Goal: Task Accomplishment & Management: Use online tool/utility

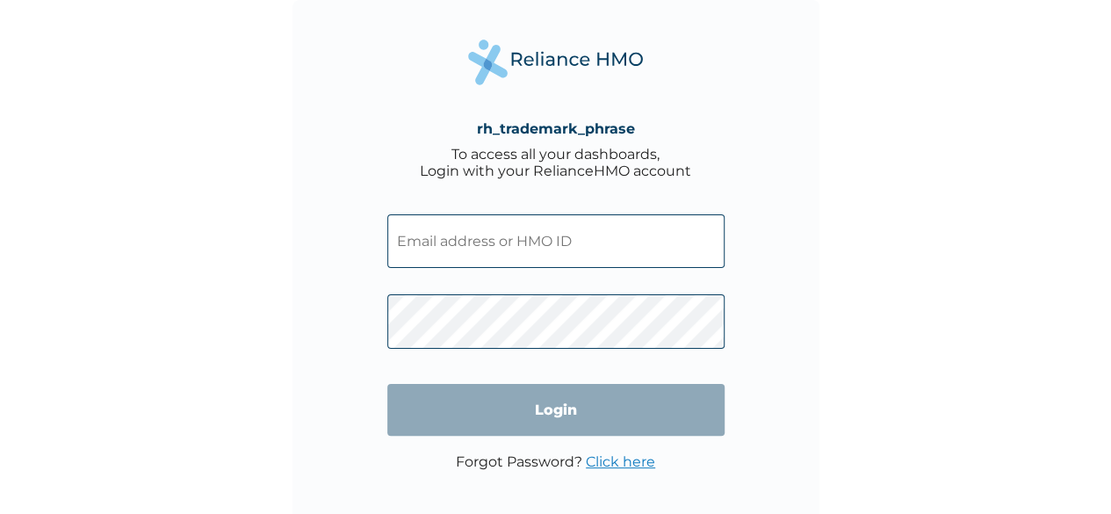
type input "FBL/10230/A"
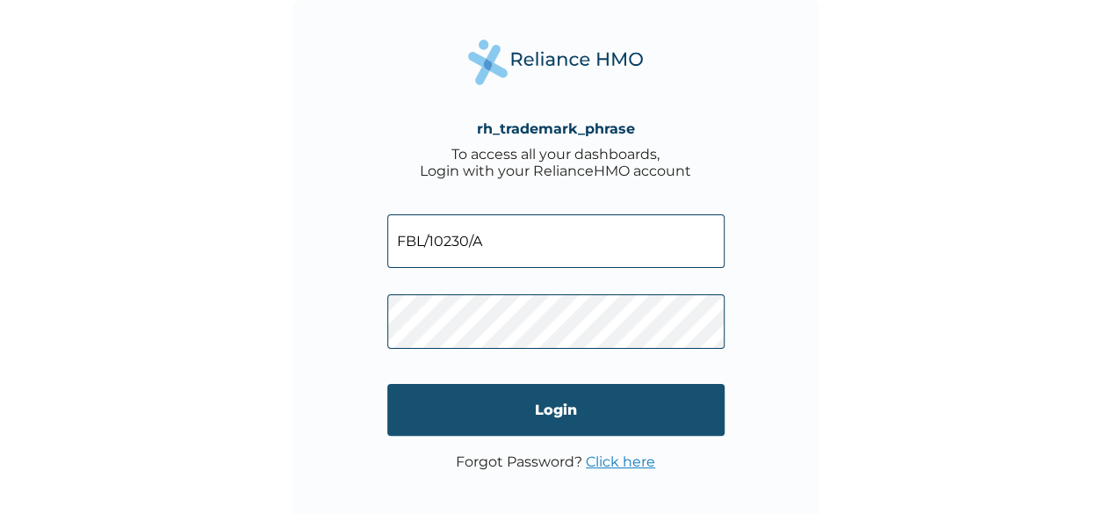
click at [514, 412] on input "Login" at bounding box center [555, 410] width 337 height 52
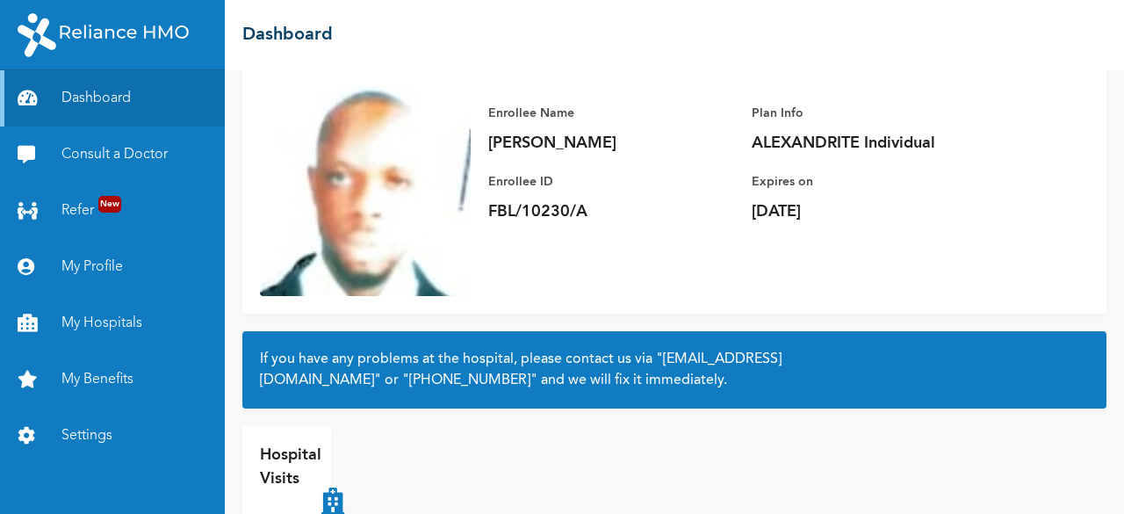
scroll to position [125, 0]
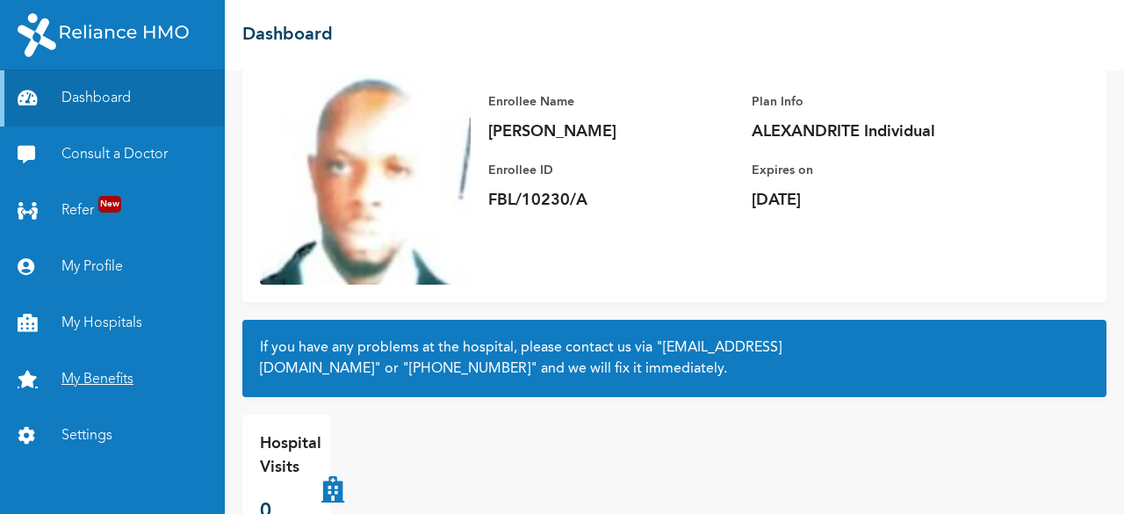
click at [105, 372] on link "My Benefits" at bounding box center [112, 379] width 225 height 56
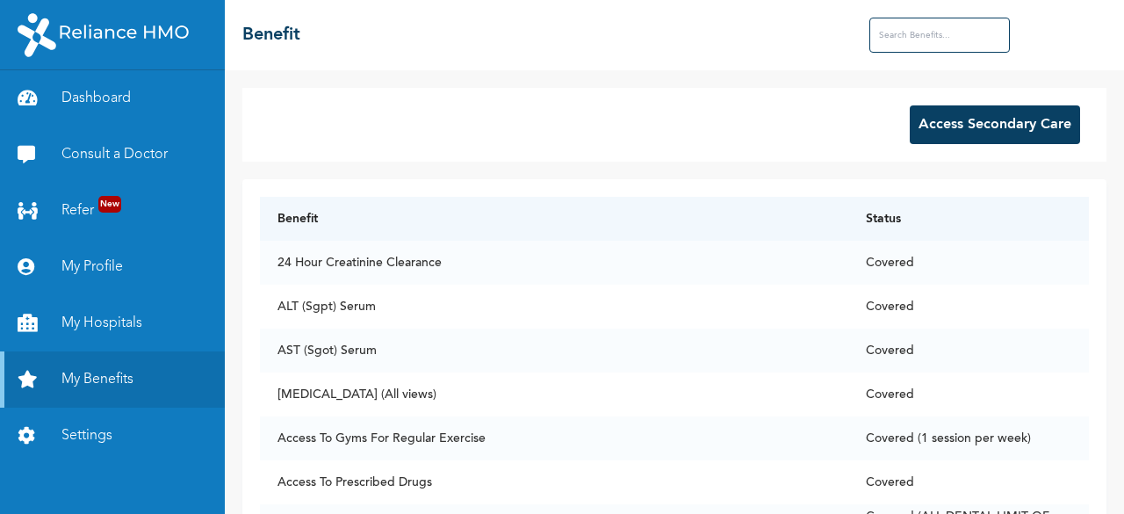
click at [987, 127] on button "Access Secondary Care" at bounding box center [995, 124] width 170 height 39
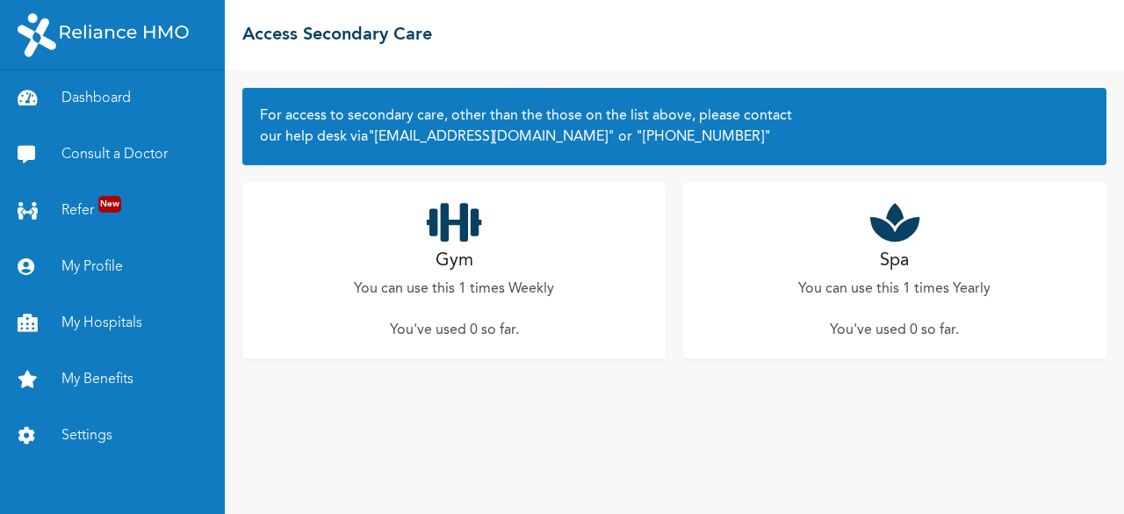
click at [464, 269] on h2 "Gym" at bounding box center [455, 261] width 38 height 26
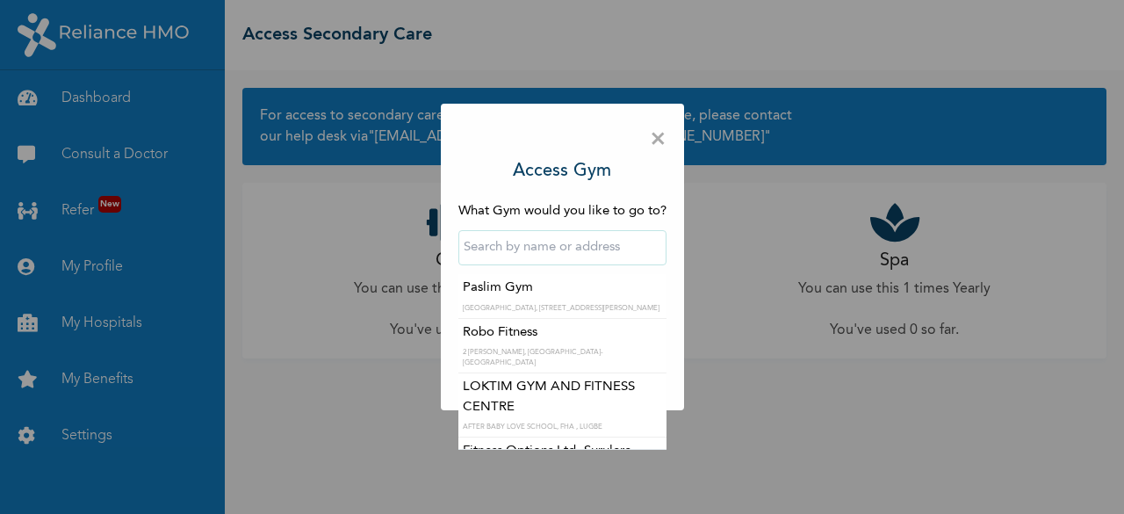
click at [555, 249] on input "text" at bounding box center [563, 247] width 208 height 35
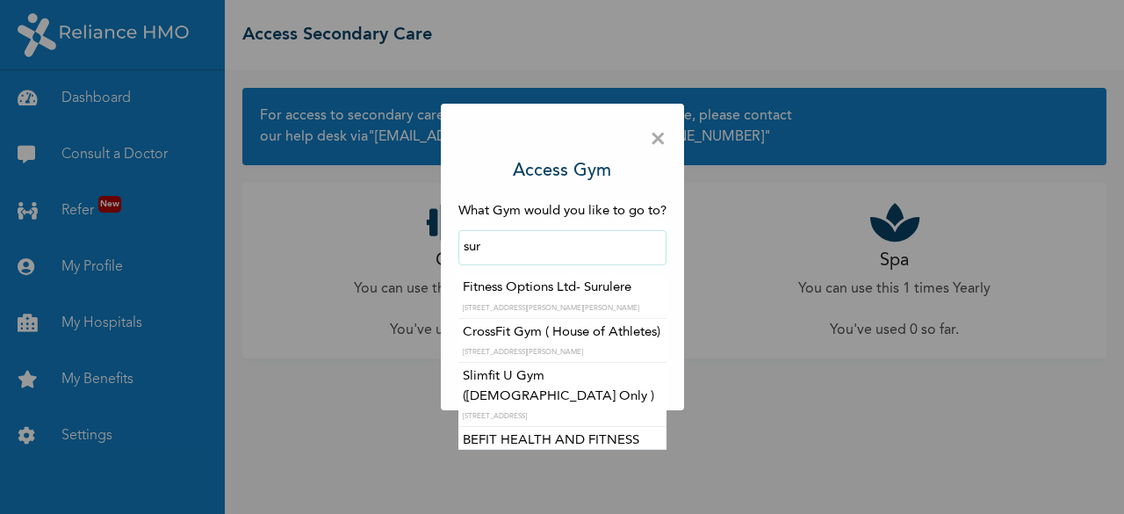
type input "CrossFit Gym ( House of Athletes)"
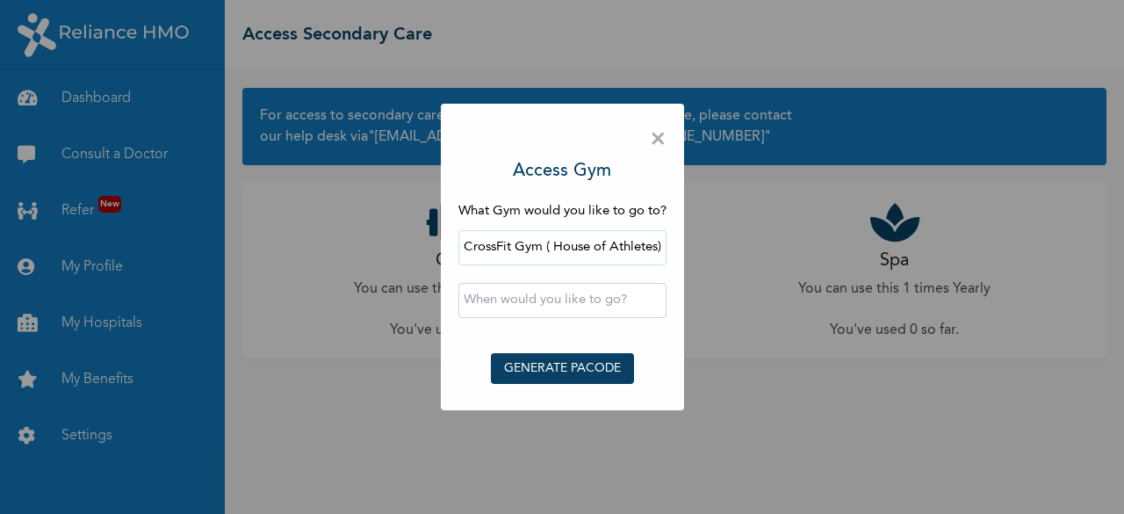
click at [543, 310] on input "text" at bounding box center [563, 300] width 208 height 35
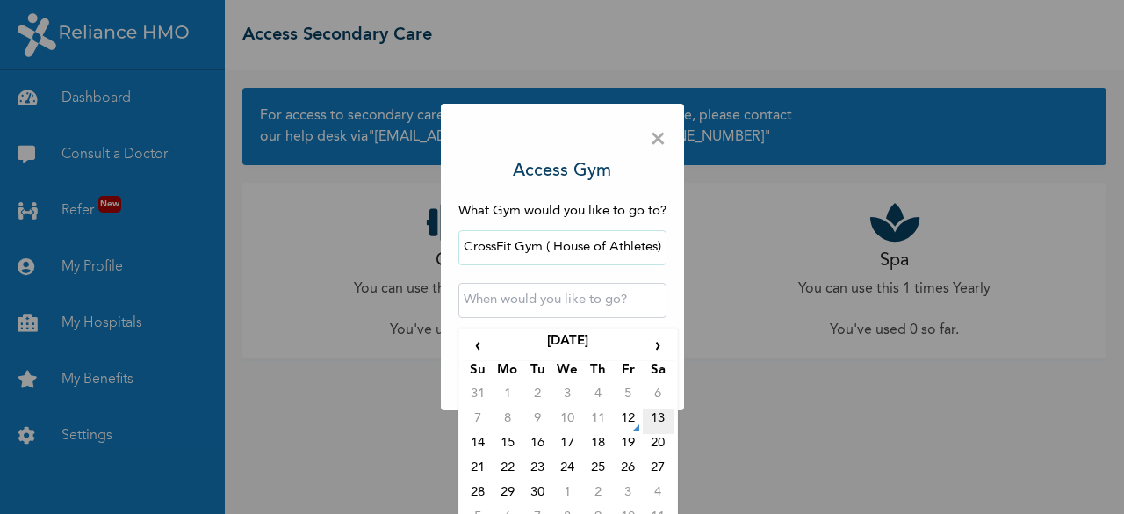
click at [653, 419] on td "13" at bounding box center [658, 421] width 30 height 25
click at [582, 308] on input "[DATE] 12:00 AM" at bounding box center [563, 300] width 208 height 35
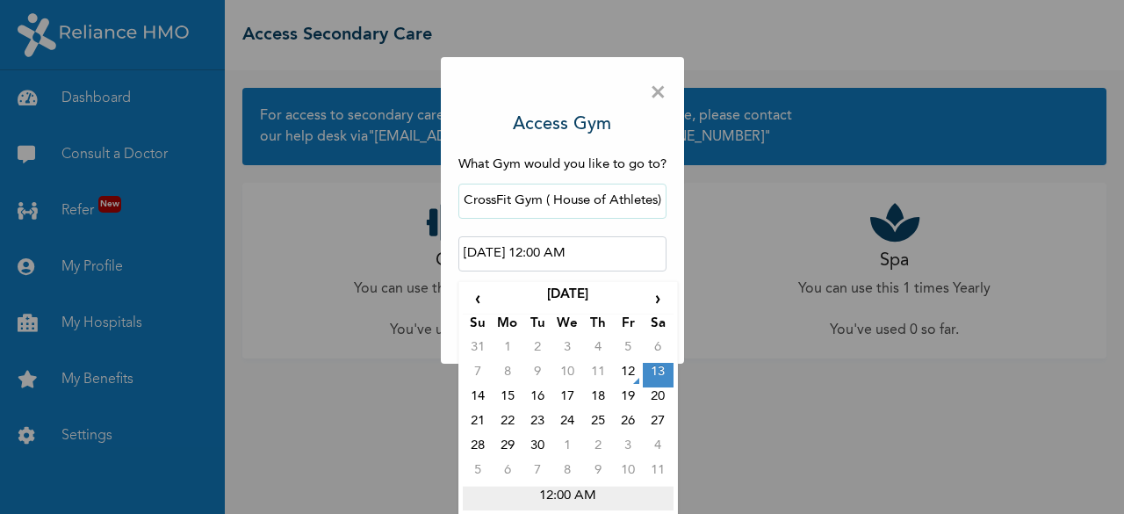
click at [546, 488] on td "12:00 AM" at bounding box center [568, 498] width 211 height 25
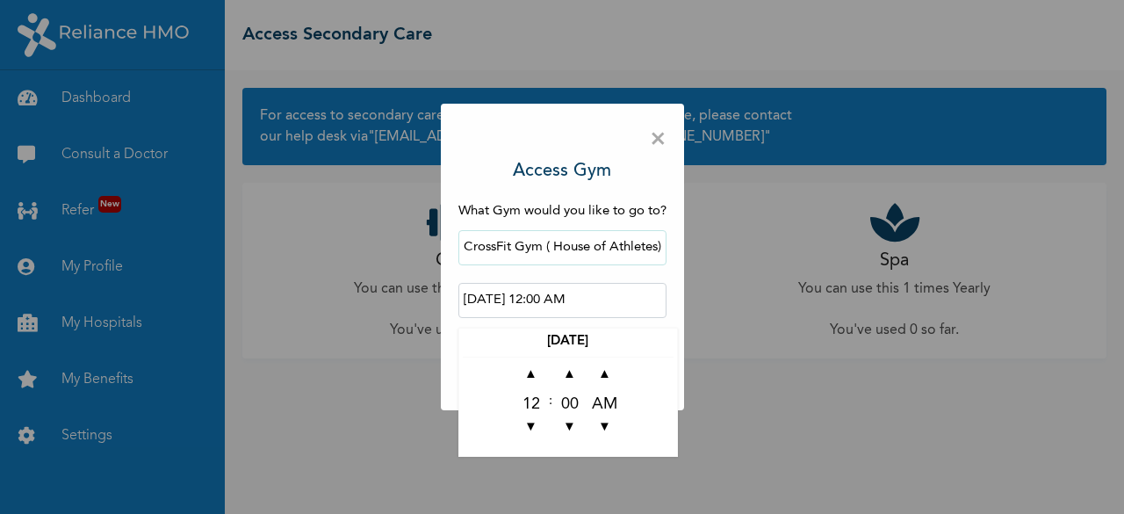
scroll to position [0, 0]
click at [534, 417] on span "▼" at bounding box center [531, 427] width 35 height 35
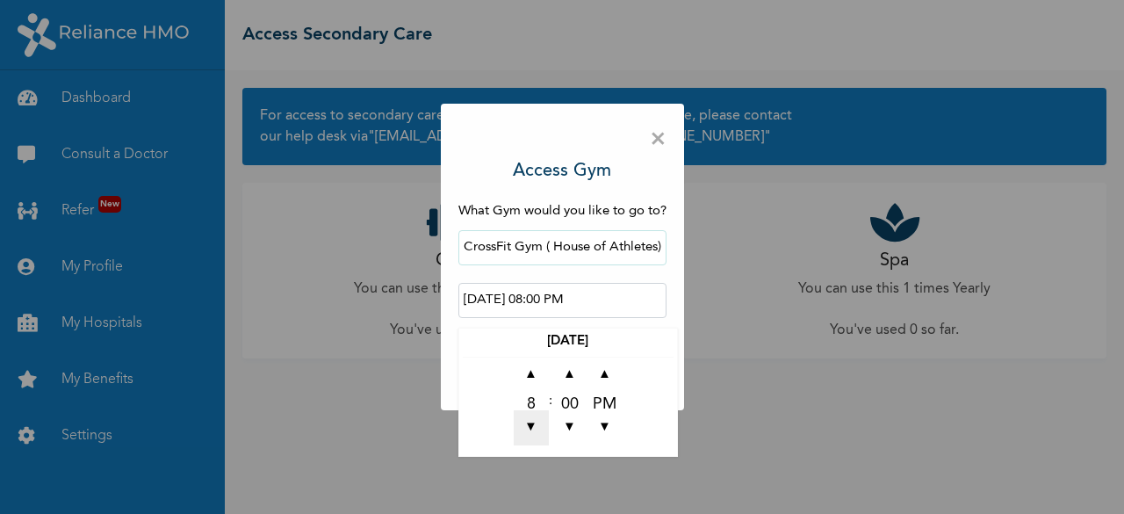
click at [534, 417] on span "▼" at bounding box center [531, 427] width 35 height 35
click at [538, 380] on span "▲" at bounding box center [531, 375] width 35 height 35
click at [606, 424] on span "▼" at bounding box center [605, 427] width 35 height 35
type input "[DATE] 08:00 AM"
click at [606, 335] on th "[DATE]" at bounding box center [568, 344] width 211 height 25
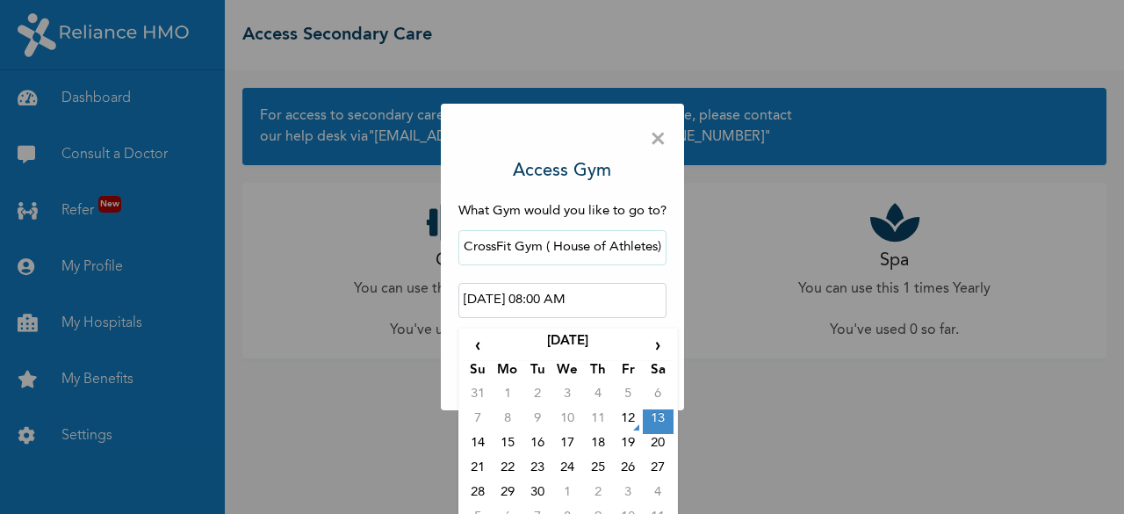
click at [555, 298] on input "[DATE] 08:00 AM" at bounding box center [563, 300] width 208 height 35
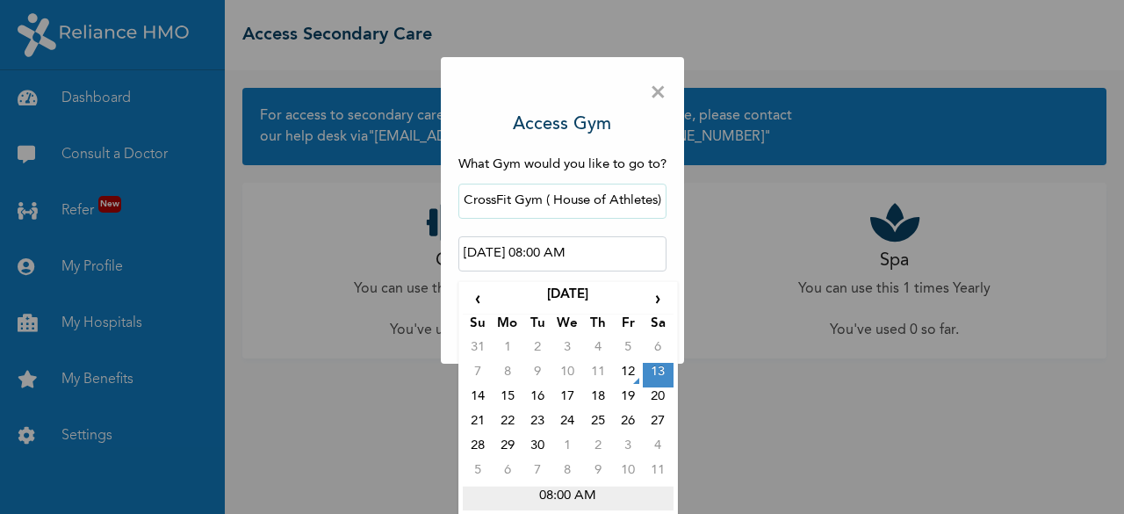
click at [570, 491] on td "08:00 AM" at bounding box center [568, 498] width 211 height 25
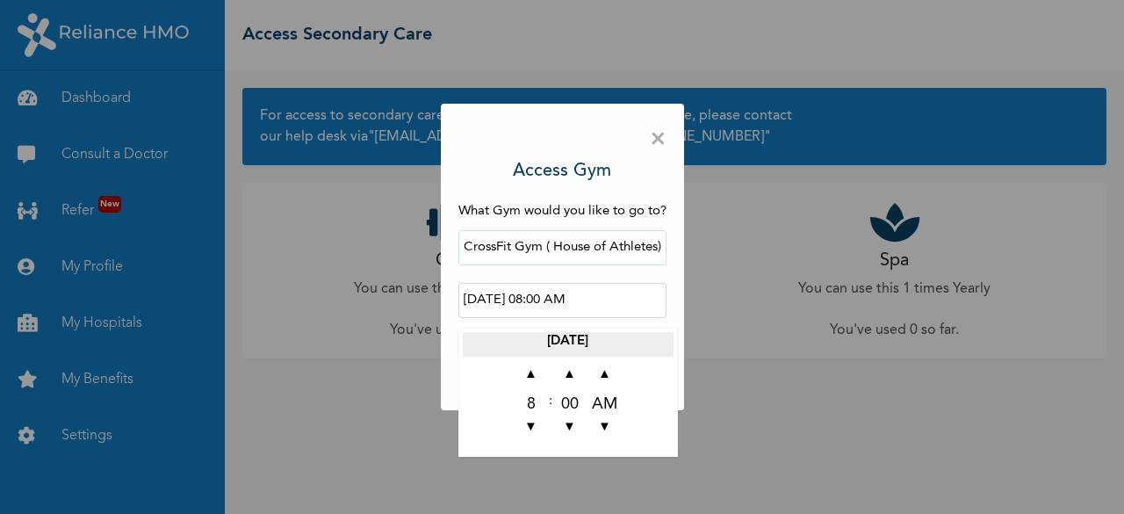
click at [585, 338] on th "[DATE]" at bounding box center [568, 344] width 211 height 25
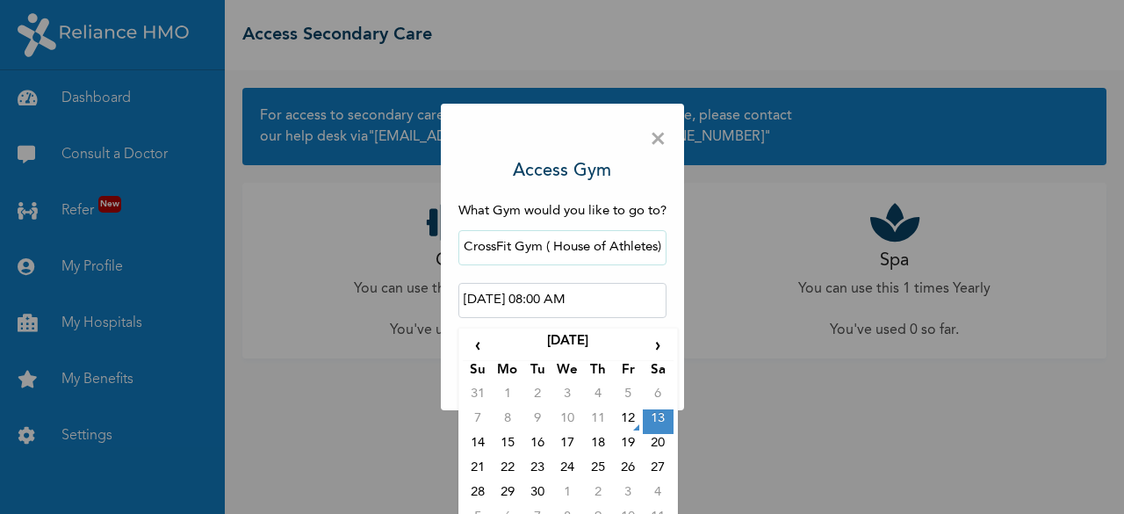
click at [645, 419] on td "13" at bounding box center [658, 421] width 30 height 25
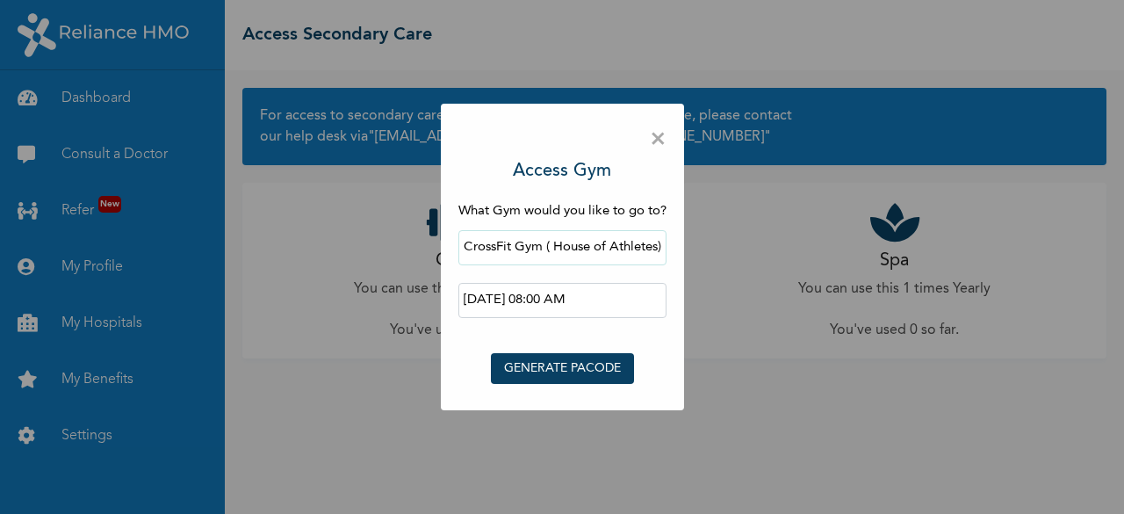
click at [573, 360] on button "GENERATE PACODE" at bounding box center [562, 368] width 143 height 31
